Goal: Task Accomplishment & Management: Complete application form

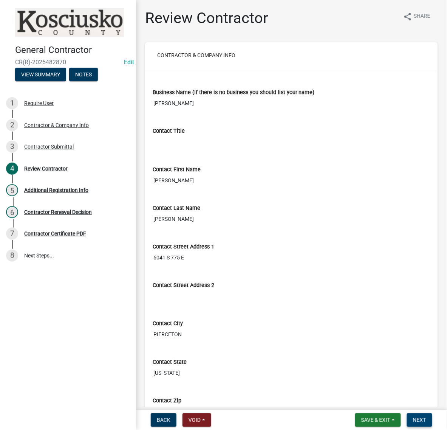
click at [413, 419] on span "Next" at bounding box center [419, 420] width 13 height 6
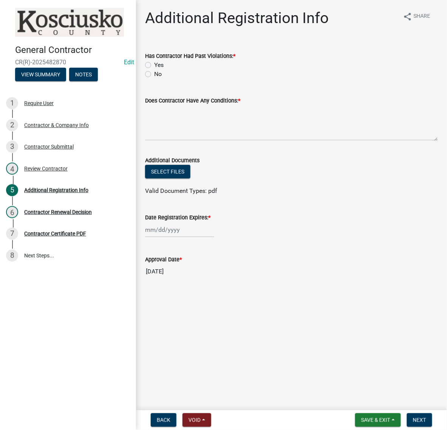
click at [146, 79] on div "Has Contractor Had Past Violations: * Yes No" at bounding box center [292, 60] width 304 height 36
click at [154, 79] on label "No" at bounding box center [158, 74] width 8 height 9
click at [154, 75] on input "No" at bounding box center [156, 72] width 5 height 5
radio input "true"
click at [169, 137] on textarea "Does Contractor Have Any Conditions: *" at bounding box center [291, 123] width 293 height 36
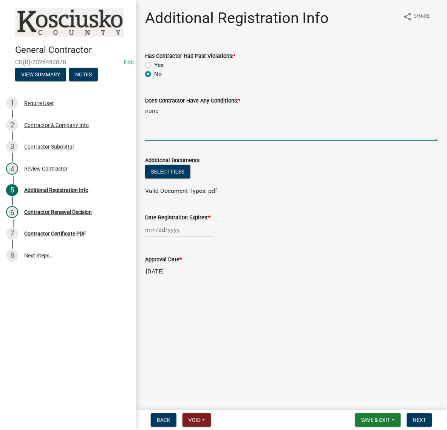
type textarea "none"
click at [169, 238] on div at bounding box center [179, 230] width 69 height 16
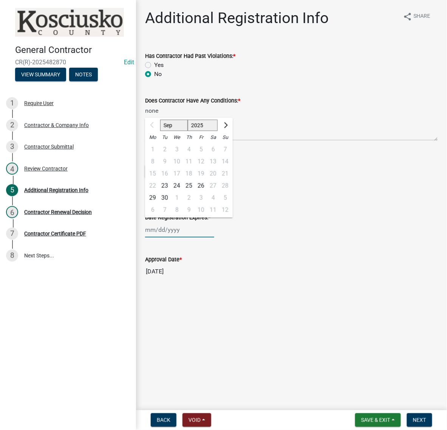
drag, startPoint x: 214, startPoint y: 159, endPoint x: 213, endPoint y: 154, distance: 5.5
click at [214, 131] on select "2025 2026 2027 2028 2029 2030 2031 2032 2033 2034 2035 2036 2037 2038 2039 2040…" at bounding box center [203, 125] width 30 height 11
select select "2026"
click at [201, 131] on select "2025 2026 2027 2028 2029 2030 2031 2032 2033 2034 2035 2036 2037 2038 2039 2040…" at bounding box center [203, 125] width 30 height 11
click at [183, 192] on div "23" at bounding box center [177, 186] width 12 height 12
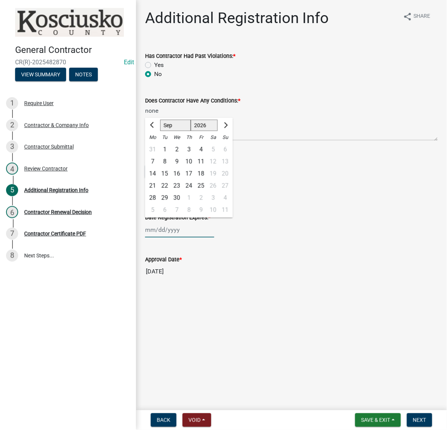
type input "09/23/2026"
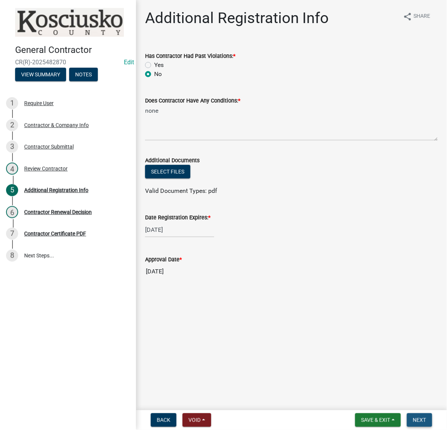
click at [408, 413] on button "Next" at bounding box center [419, 420] width 25 height 14
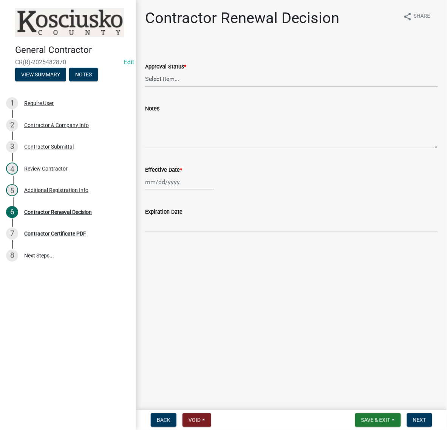
click at [182, 87] on select "Select Item... Approved Denied" at bounding box center [291, 79] width 293 height 16
click at [148, 87] on select "Select Item... Approved Denied" at bounding box center [291, 79] width 293 height 16
select select "30db8998-795d-4bbe-8e49-f1ade8865815"
click at [176, 190] on div at bounding box center [179, 182] width 69 height 16
select select "9"
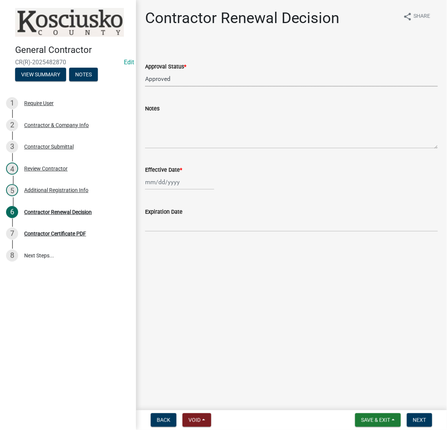
select select "2025"
click at [171, 273] on div "23" at bounding box center [165, 267] width 12 height 12
type input "09/23/2025"
click at [419, 421] on span "Next" at bounding box center [419, 420] width 13 height 6
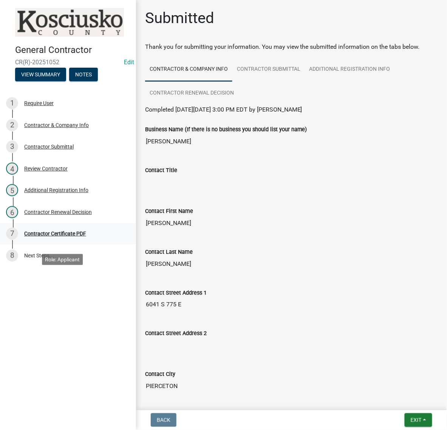
click at [86, 236] on div "Contractor Certificate PDF" at bounding box center [55, 233] width 62 height 5
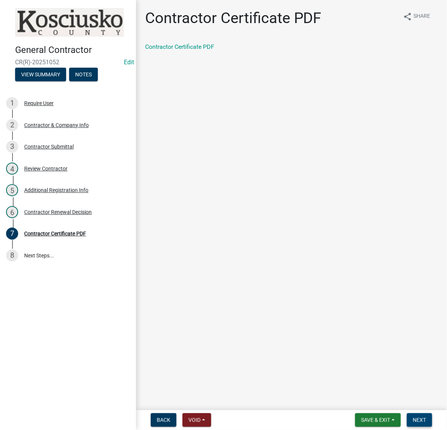
click at [413, 422] on span "Next" at bounding box center [419, 420] width 13 height 6
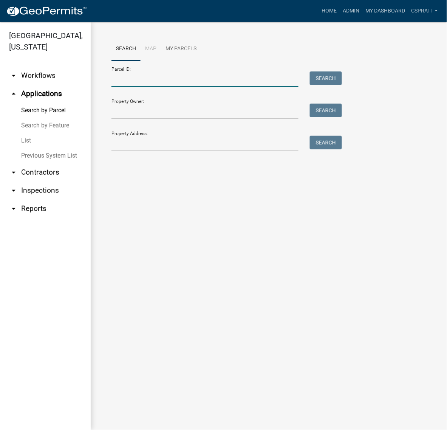
click at [124, 87] on input "Parcel ID:" at bounding box center [205, 79] width 187 height 16
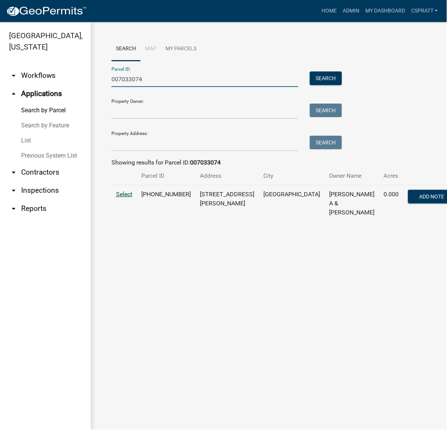
type input "007033074"
click at [132, 198] on span "Select" at bounding box center [124, 194] width 16 height 7
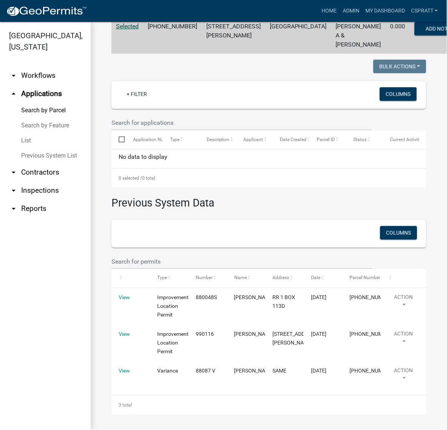
scroll to position [278, 0]
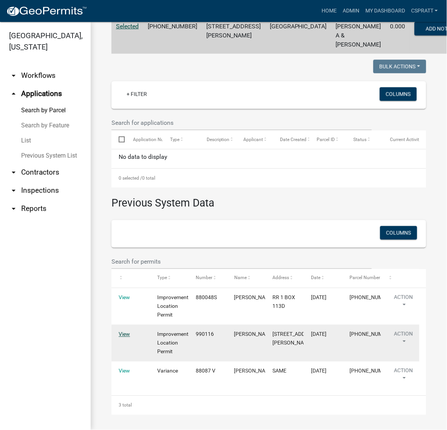
click at [125, 331] on link "View" at bounding box center [124, 334] width 11 height 6
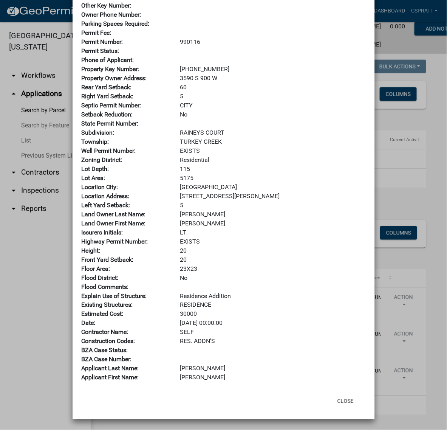
scroll to position [166, 0]
click at [341, 397] on button "Close" at bounding box center [346, 402] width 28 height 14
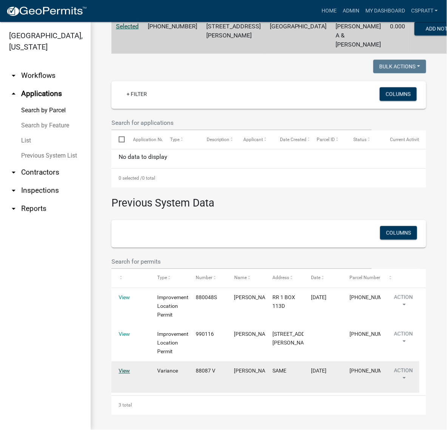
click at [121, 368] on link "View" at bounding box center [124, 371] width 11 height 6
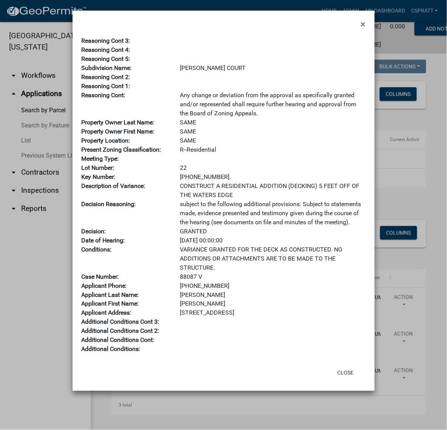
scroll to position [142, 0]
click at [341, 380] on button "Close" at bounding box center [346, 373] width 28 height 14
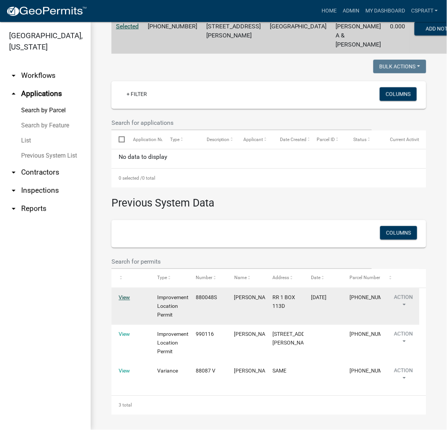
click at [126, 295] on link "View" at bounding box center [124, 298] width 11 height 6
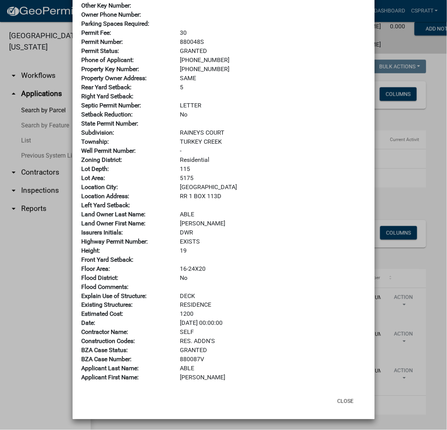
scroll to position [166, 0]
click at [337, 395] on button "Close" at bounding box center [346, 402] width 28 height 14
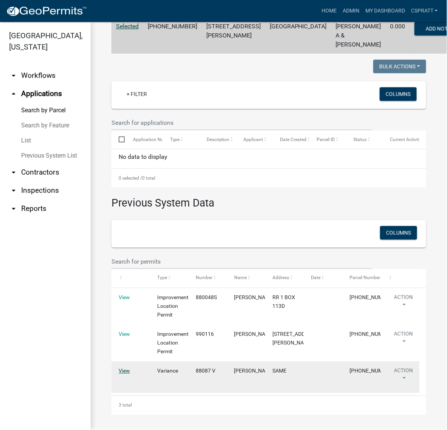
click at [129, 368] on link "View" at bounding box center [124, 371] width 11 height 6
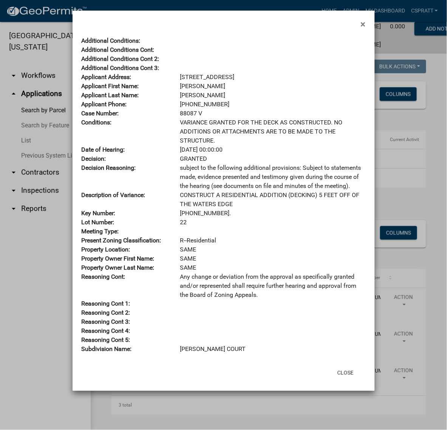
scroll to position [154, 0]
click at [343, 380] on button "Close" at bounding box center [346, 373] width 28 height 14
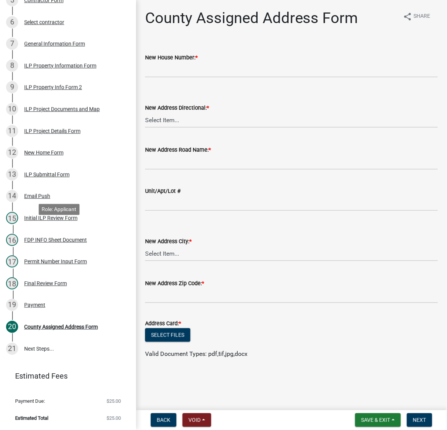
scroll to position [331, 0]
click at [50, 112] on div "ILP Project Documents and Map" at bounding box center [62, 109] width 76 height 5
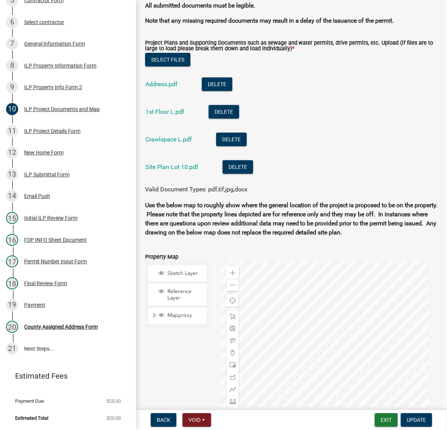
scroll to position [898, 0]
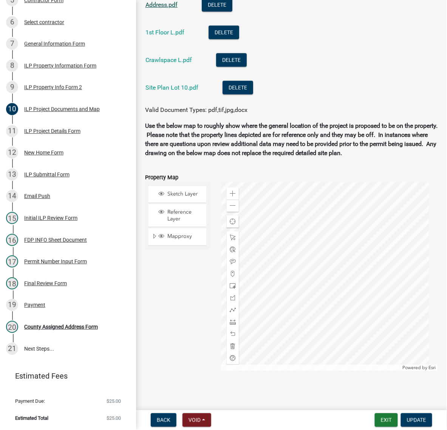
click at [170, 8] on link "Address.pdf" at bounding box center [162, 4] width 32 height 7
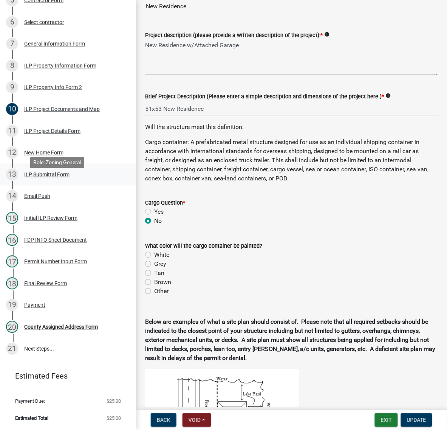
scroll to position [426, 0]
click at [42, 325] on div "County Assigned Address Form" at bounding box center [61, 327] width 74 height 5
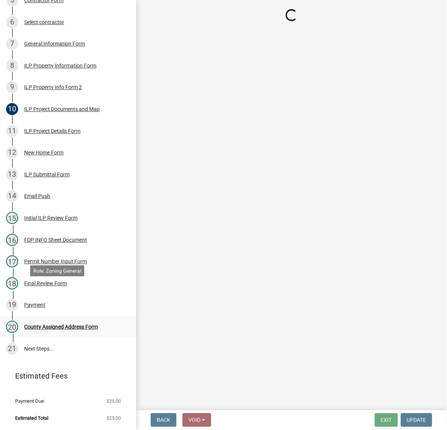
scroll to position [0, 0]
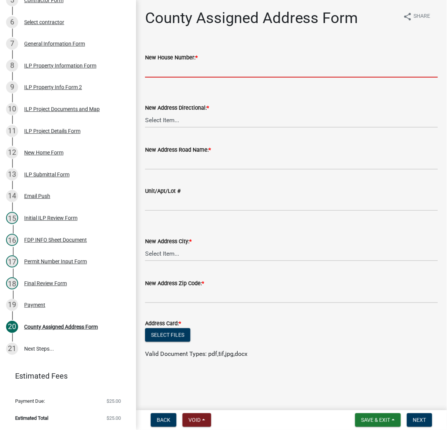
click at [172, 78] on input "New House Number: *" at bounding box center [291, 70] width 293 height 16
type input "425"
click at [171, 128] on select "Select Item... N E S W" at bounding box center [291, 120] width 293 height 16
click at [148, 128] on select "Select Item... N E S W" at bounding box center [291, 120] width 293 height 16
select select "57d3dbe1-f48f-4c9f-af6d-6c7a2e9f3087"
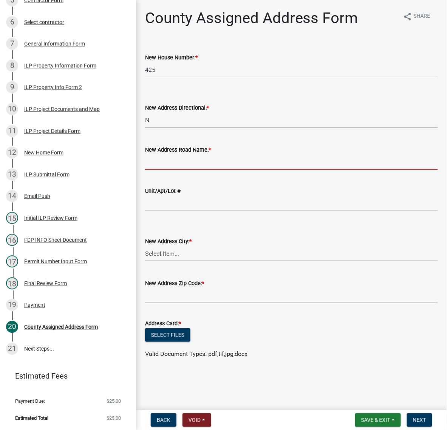
click at [161, 170] on input "New Address Road Name: *" at bounding box center [291, 162] width 293 height 16
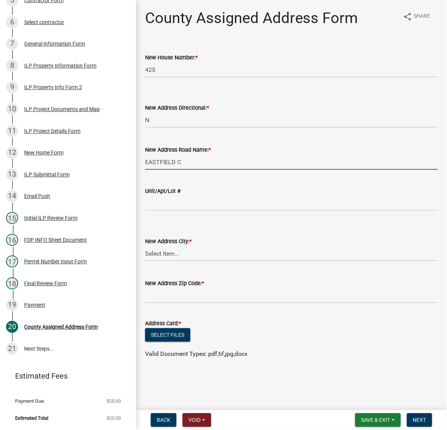
type input "EASTFIELD CIRCLE"
click at [157, 261] on select "Select Item... Akron Breman Bourbon Burket Claypool Cromwell Etna Green Leesbur…" at bounding box center [291, 254] width 293 height 16
click at [148, 261] on select "Select Item... Akron Breman Bourbon Burket Claypool Cromwell Etna Green Leesbur…" at bounding box center [291, 254] width 293 height 16
select select "1717c36e-2421-4dec-a559-d51822da7c5b"
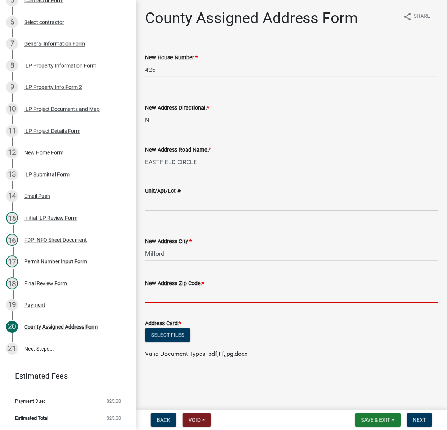
click at [172, 303] on input "text" at bounding box center [291, 296] width 293 height 16
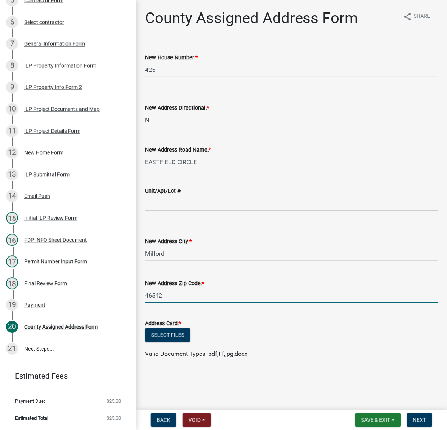
scroll to position [103, 0]
type input "46542"
click at [187, 339] on button "Select files" at bounding box center [167, 335] width 45 height 14
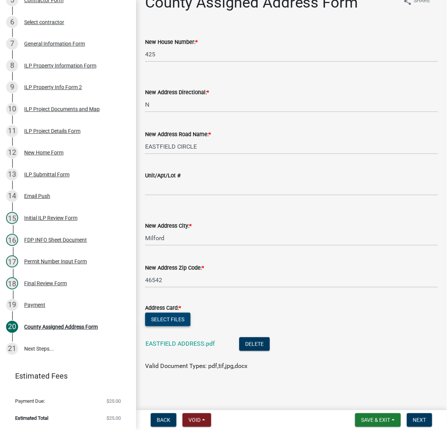
scroll to position [0, 0]
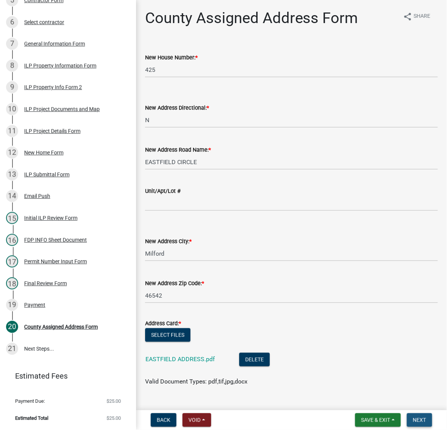
click at [419, 419] on span "Next" at bounding box center [419, 420] width 13 height 6
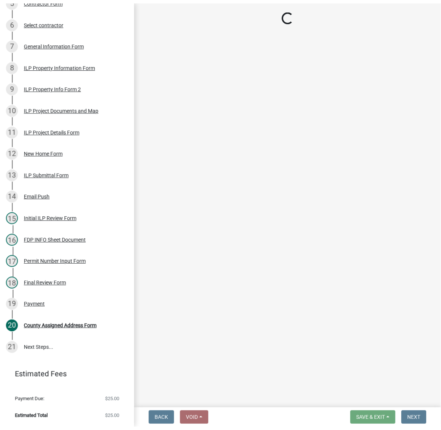
scroll to position [480, 0]
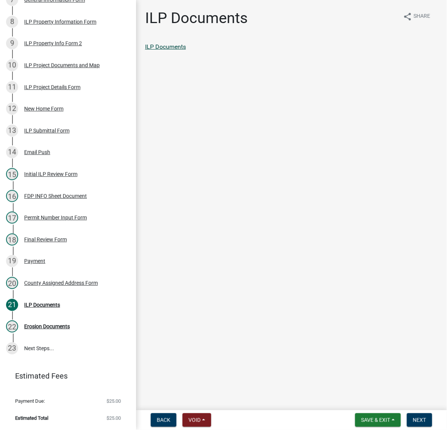
click at [186, 50] on link "ILP Documents" at bounding box center [165, 46] width 41 height 7
click at [417, 419] on span "Next" at bounding box center [419, 420] width 13 height 6
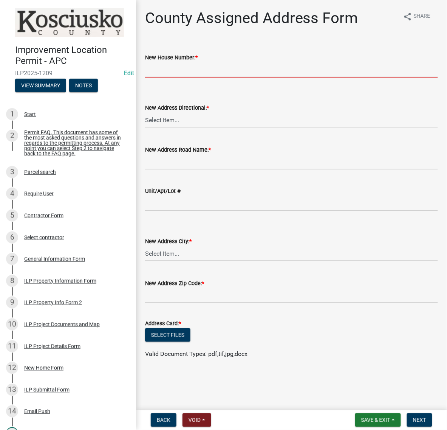
click at [168, 78] on input "New House Number: *" at bounding box center [291, 70] width 293 height 16
type input "435"
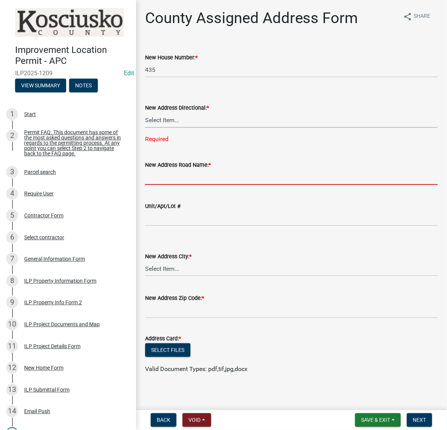
click at [188, 128] on select "Select Item... N E S W" at bounding box center [291, 120] width 293 height 16
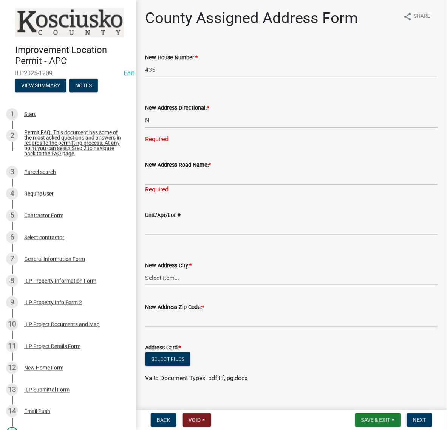
click at [148, 128] on select "Select Item... N E S W" at bounding box center [291, 120] width 293 height 16
select select "57d3dbe1-f48f-4c9f-af6d-6c7a2e9f3087"
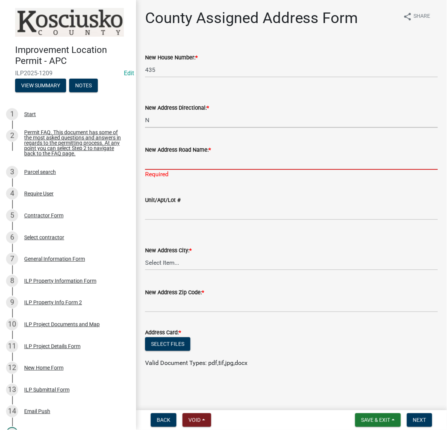
click at [177, 170] on input "New Address Road Name: *" at bounding box center [291, 162] width 293 height 16
type input "EASTFIELD CIRCLE"
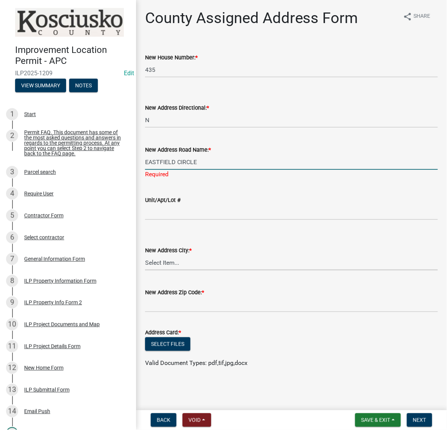
click at [172, 277] on wm-data-entity-input "New Address City: * Select Item... Akron Breman Bourbon Burket Claypool Cromwel…" at bounding box center [291, 251] width 293 height 51
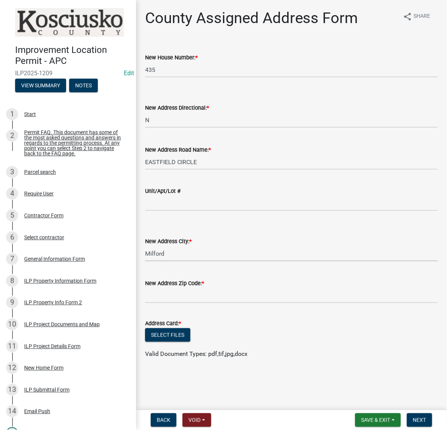
click at [148, 261] on select "Select Item... Akron Breman Bourbon Burket Claypool Cromwell Etna Green Leesbur…" at bounding box center [291, 254] width 293 height 16
select select "1717c36e-2421-4dec-a559-d51822da7c5b"
click at [173, 288] on input "text" at bounding box center [291, 296] width 293 height 16
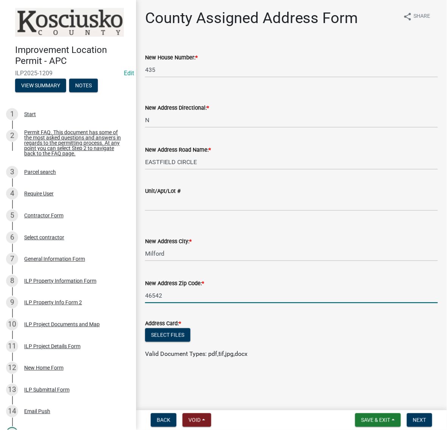
type input "46542"
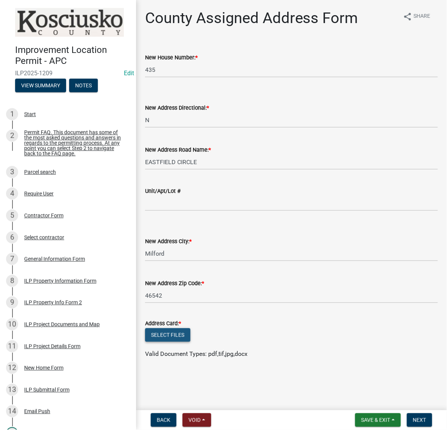
click at [191, 337] on button "Select files" at bounding box center [167, 335] width 45 height 14
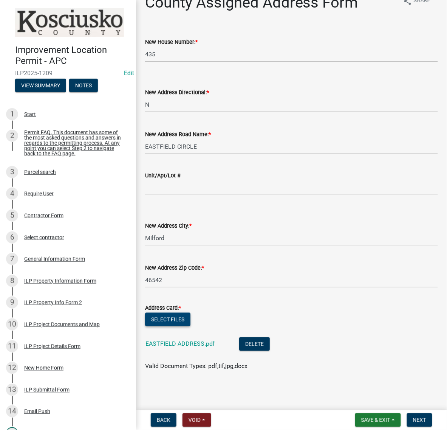
scroll to position [137, 0]
click at [413, 417] on span "Next" at bounding box center [419, 420] width 13 height 6
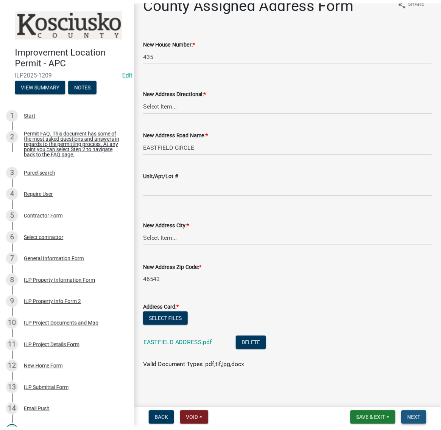
scroll to position [0, 0]
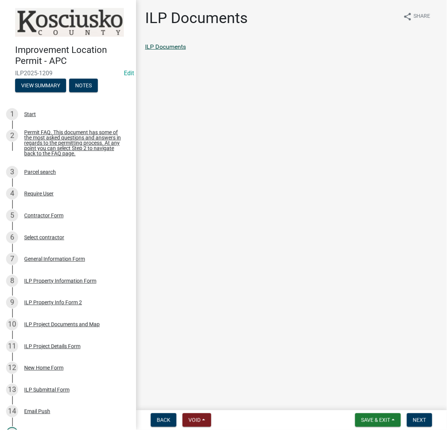
click at [184, 50] on link "ILP Documents" at bounding box center [165, 46] width 41 height 7
click at [413, 417] on span "Next" at bounding box center [419, 420] width 13 height 6
